Goal: Information Seeking & Learning: Learn about a topic

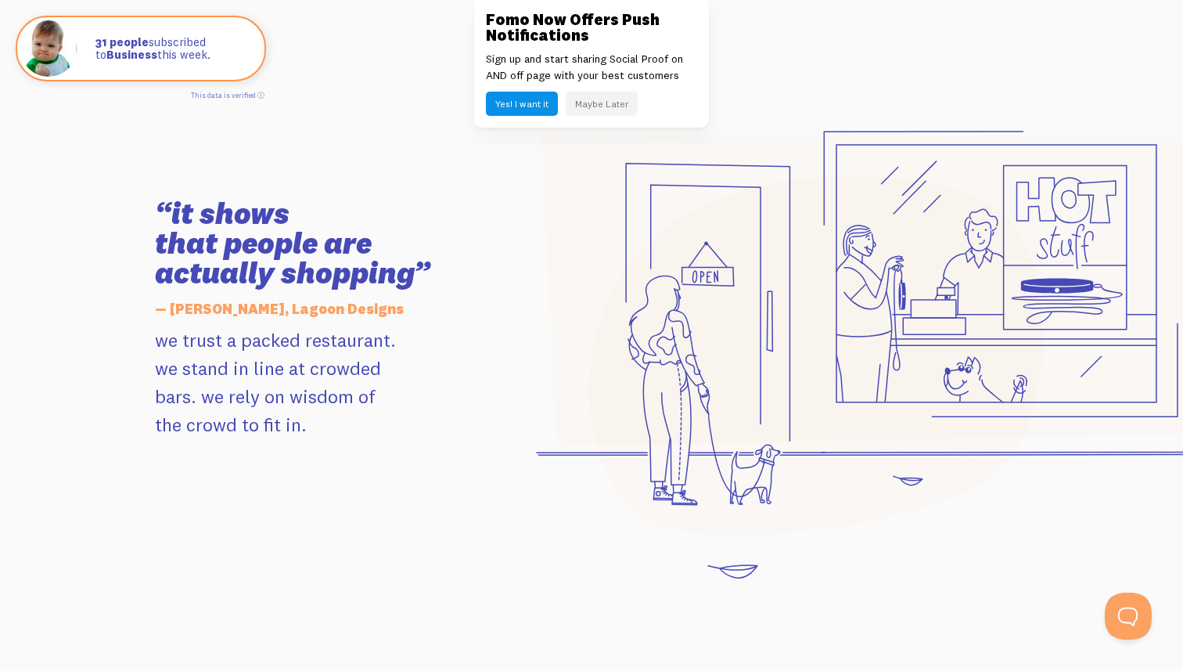
scroll to position [1515, 0]
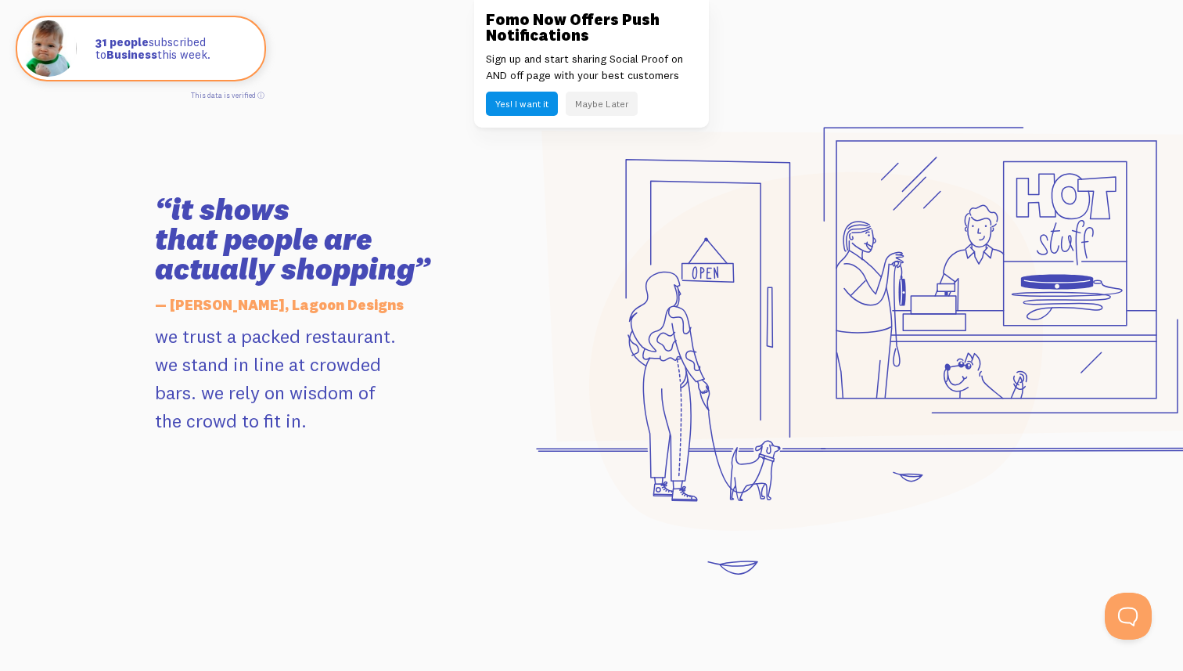
click at [605, 105] on button "Maybe Later" at bounding box center [602, 104] width 72 height 24
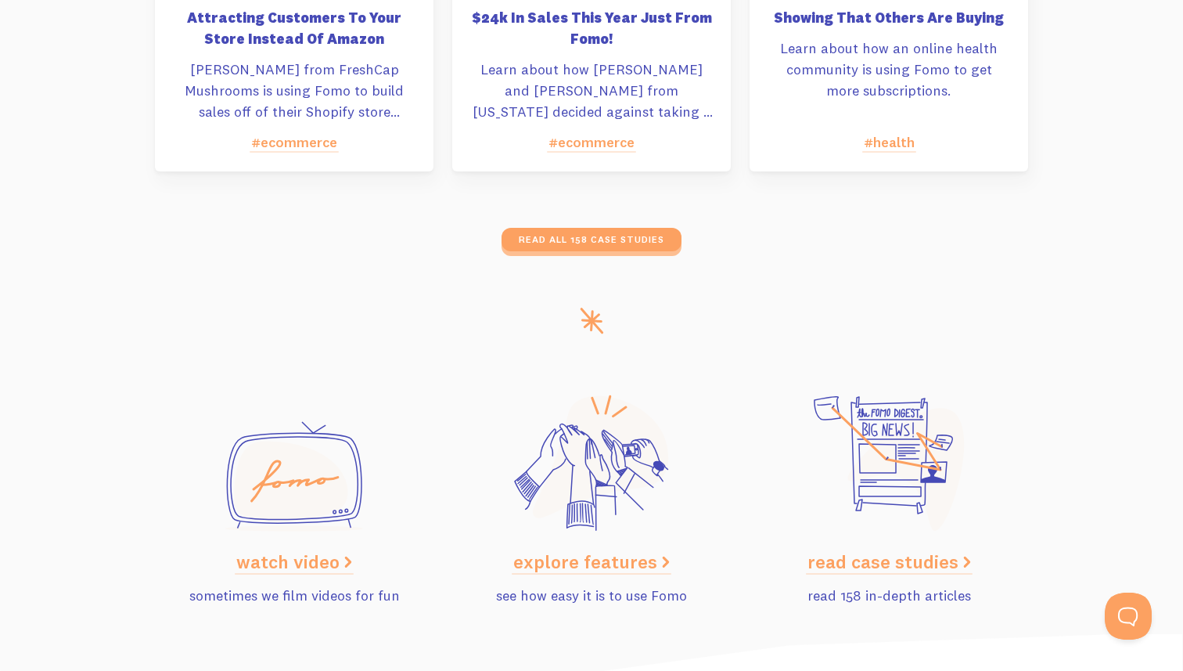
scroll to position [7871, 0]
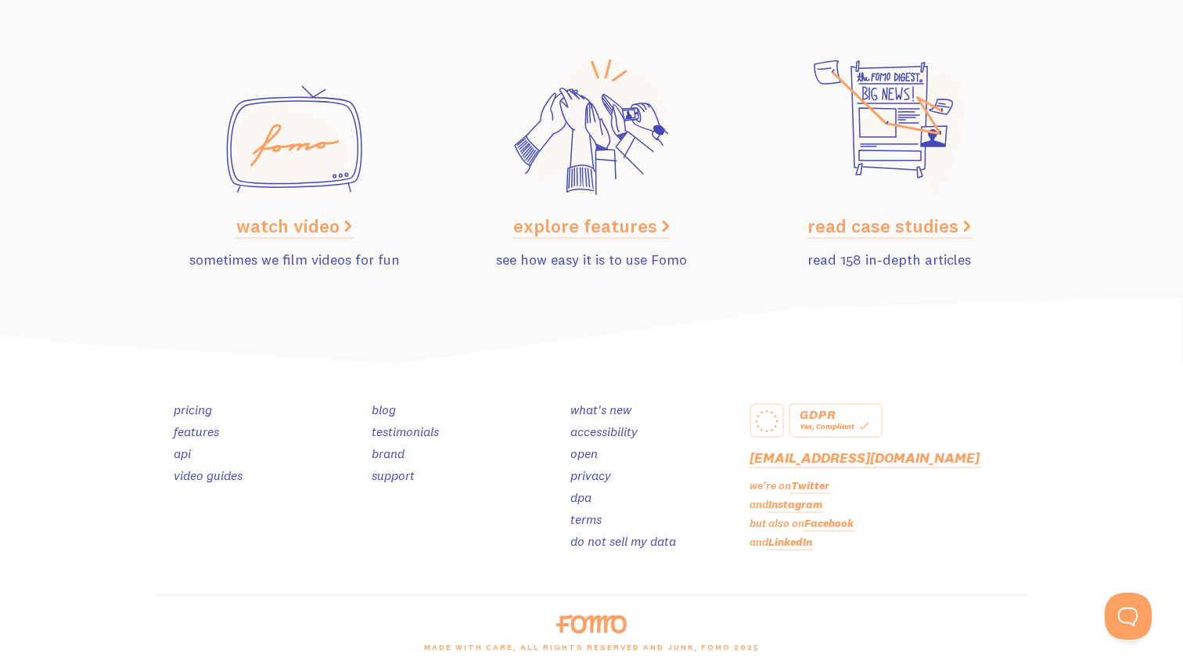
click at [918, 248] on div "read case studies read 158 in-depth articles" at bounding box center [889, 165] width 279 height 210
click at [935, 224] on link "read case studies" at bounding box center [890, 225] width 164 height 23
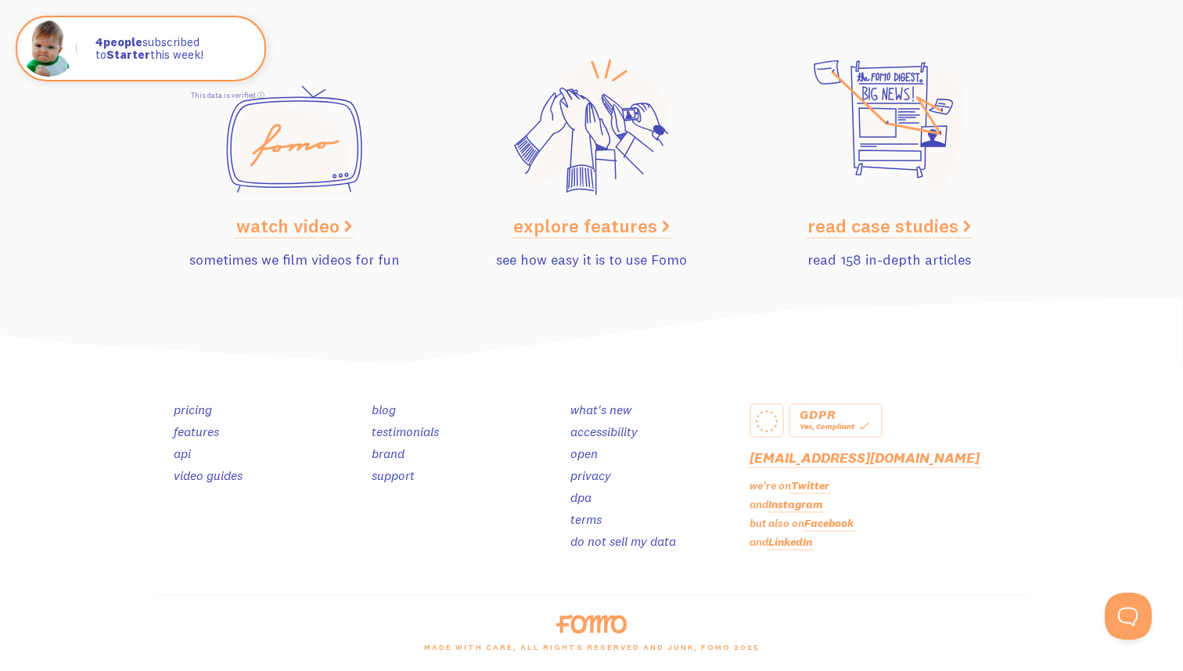
click at [205, 429] on link "features" at bounding box center [196, 431] width 45 height 16
